Goal: Go to known website: Access a specific website the user already knows

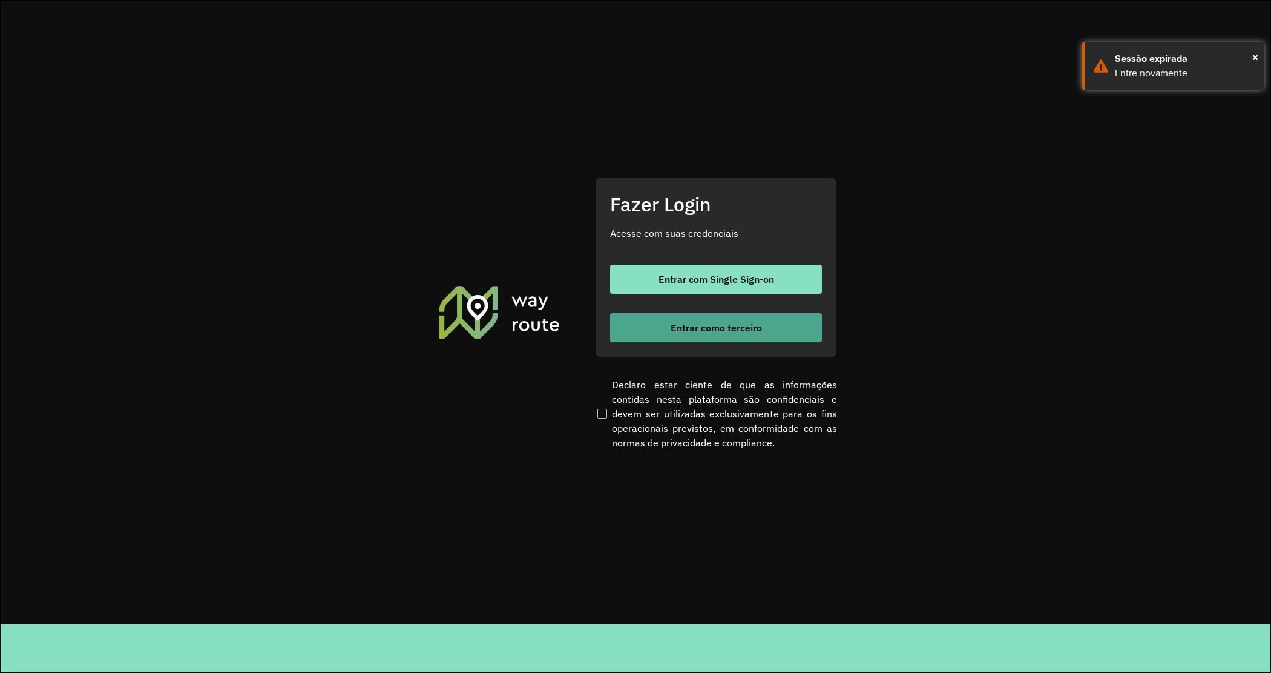
click at [695, 334] on button "Entrar como terceiro" at bounding box center [716, 327] width 212 height 29
